Goal: Information Seeking & Learning: Understand process/instructions

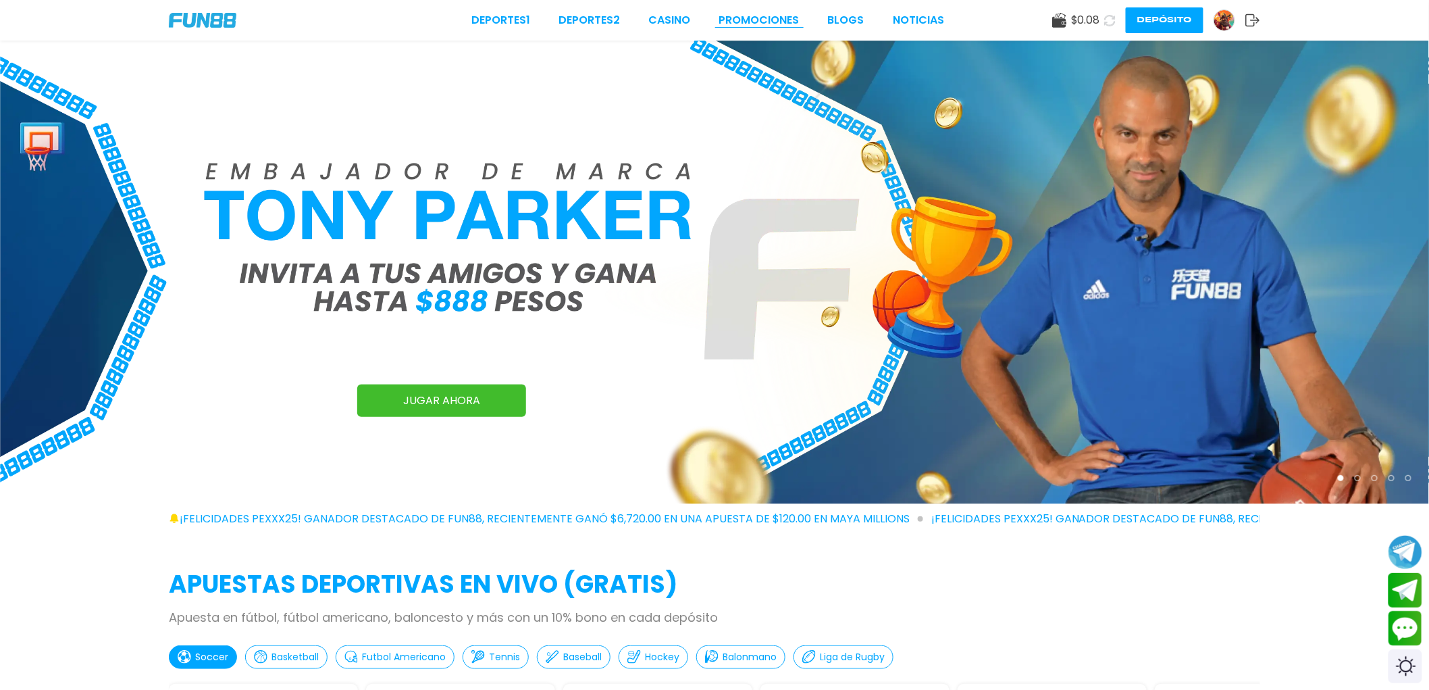
click at [760, 20] on link "Promociones" at bounding box center [759, 20] width 80 height 16
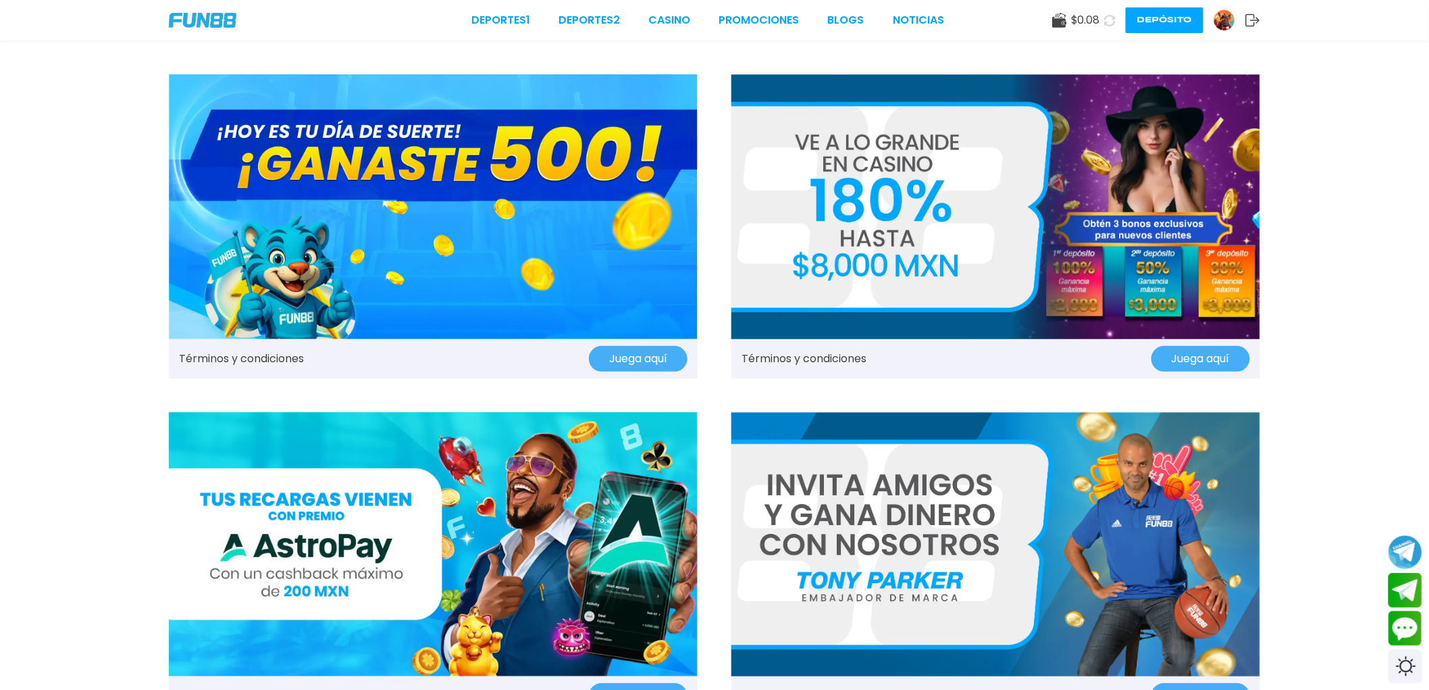
click at [258, 355] on link "Términos y condiciones" at bounding box center [241, 359] width 125 height 16
